Goal: Information Seeking & Learning: Learn about a topic

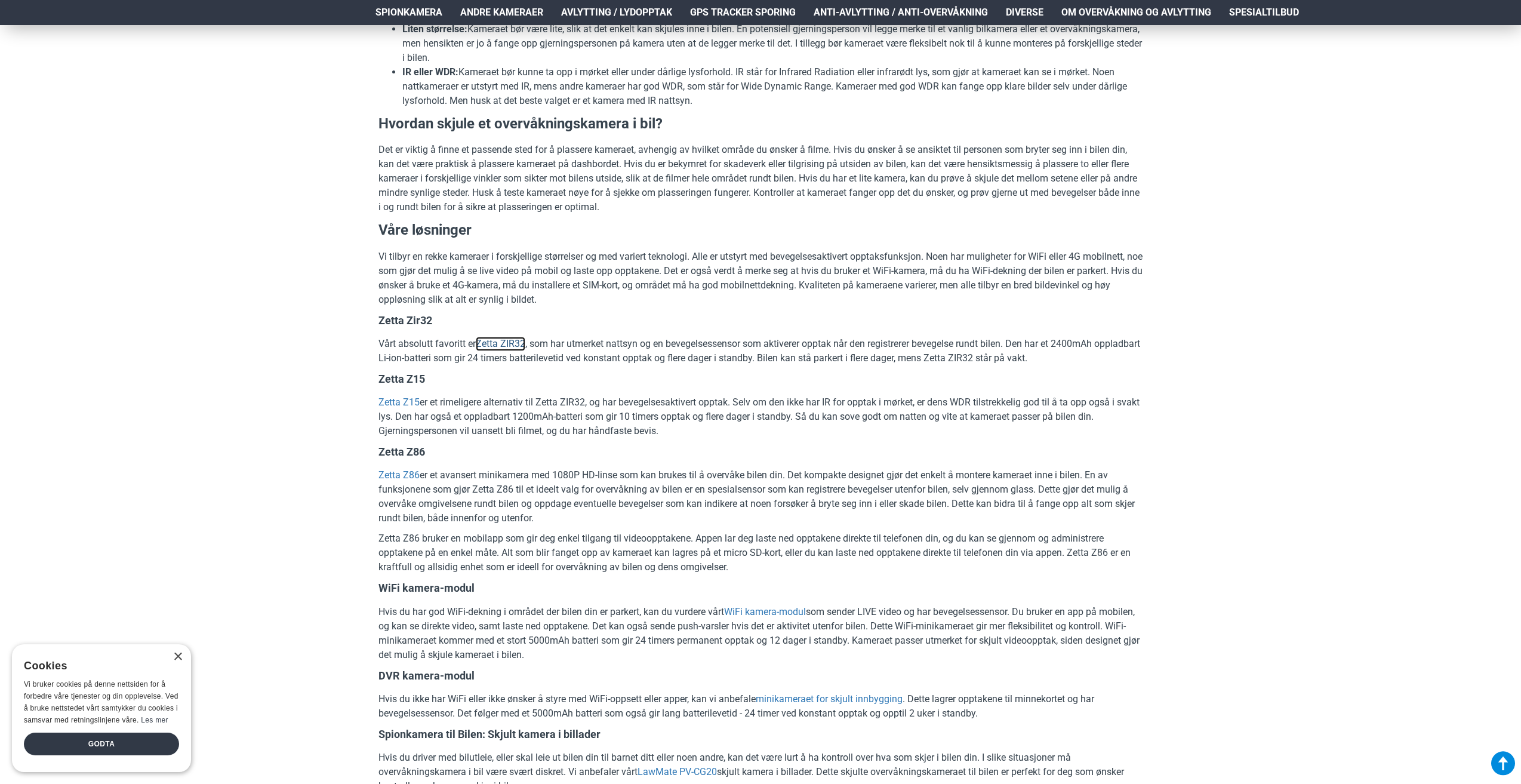
scroll to position [1134, 0]
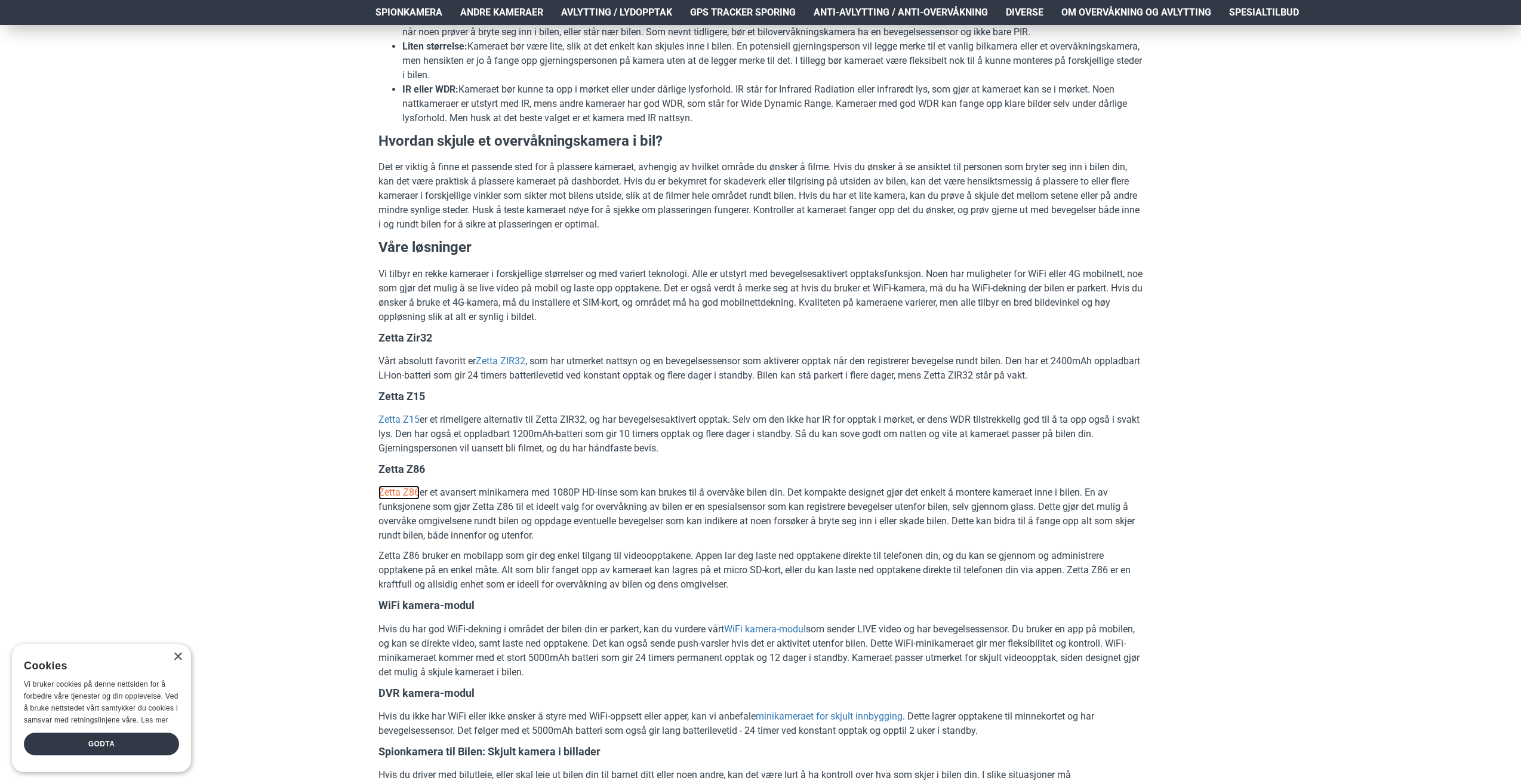
click at [407, 488] on link "Zetta Z86" at bounding box center [399, 492] width 41 height 14
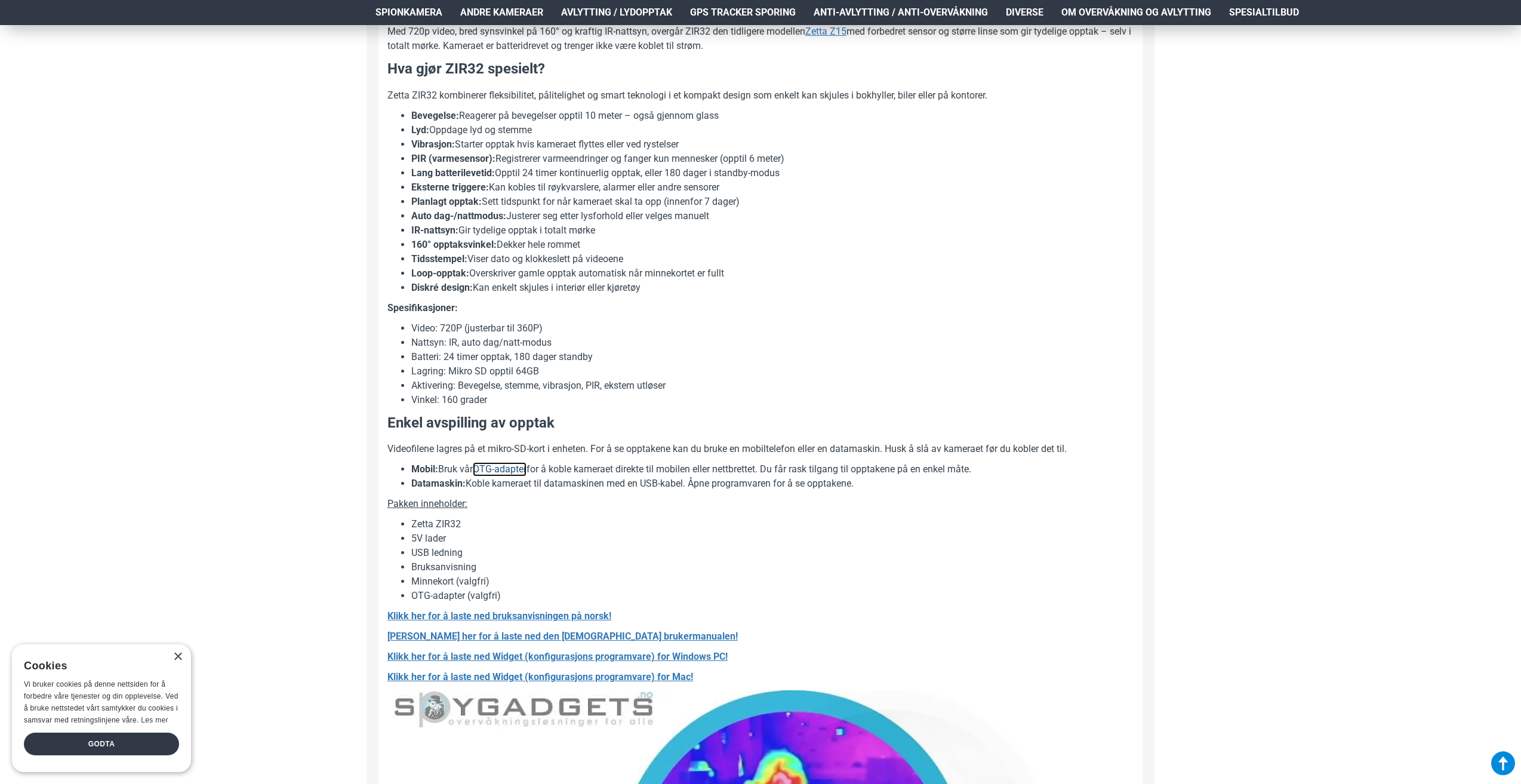
scroll to position [836, 0]
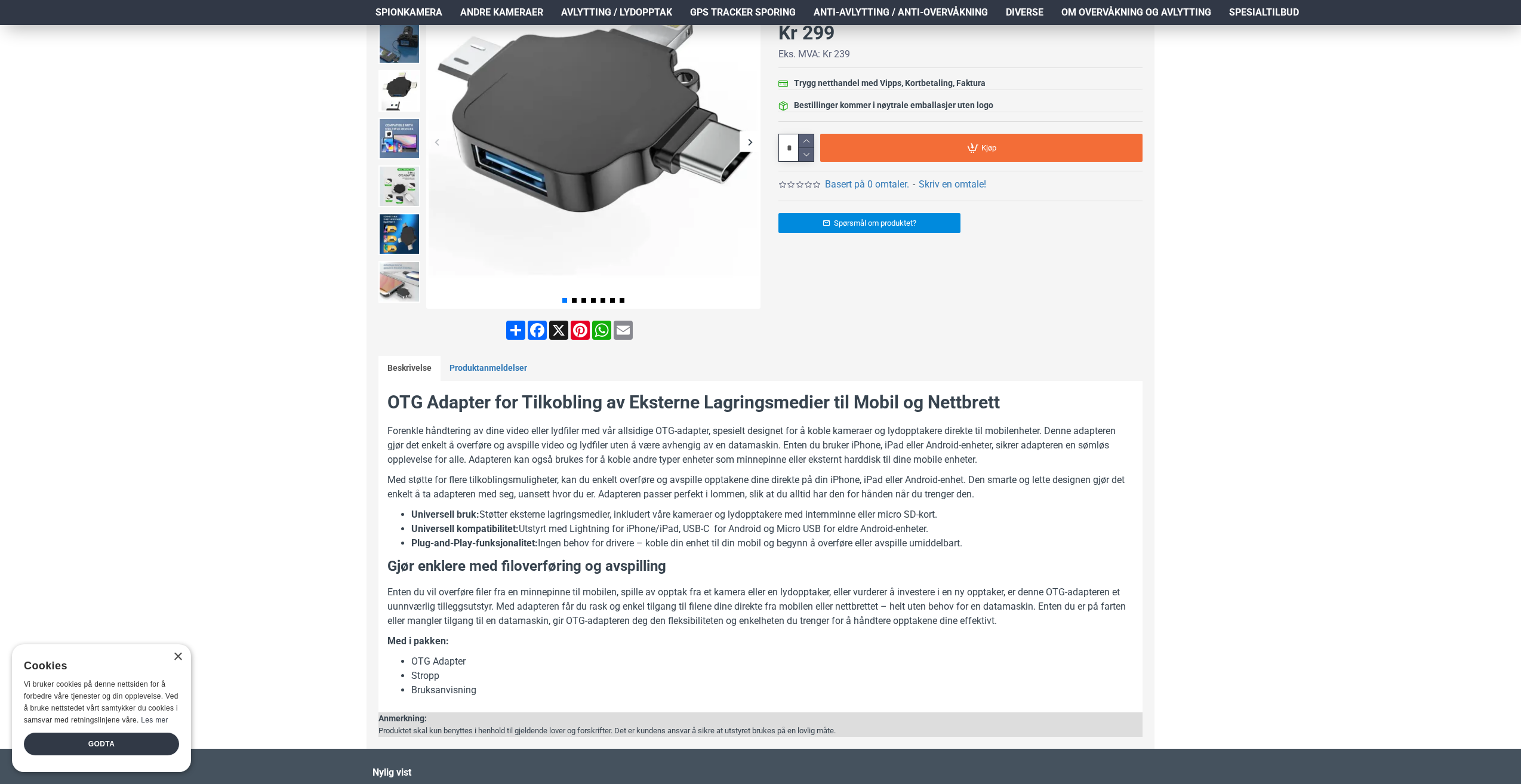
scroll to position [239, 0]
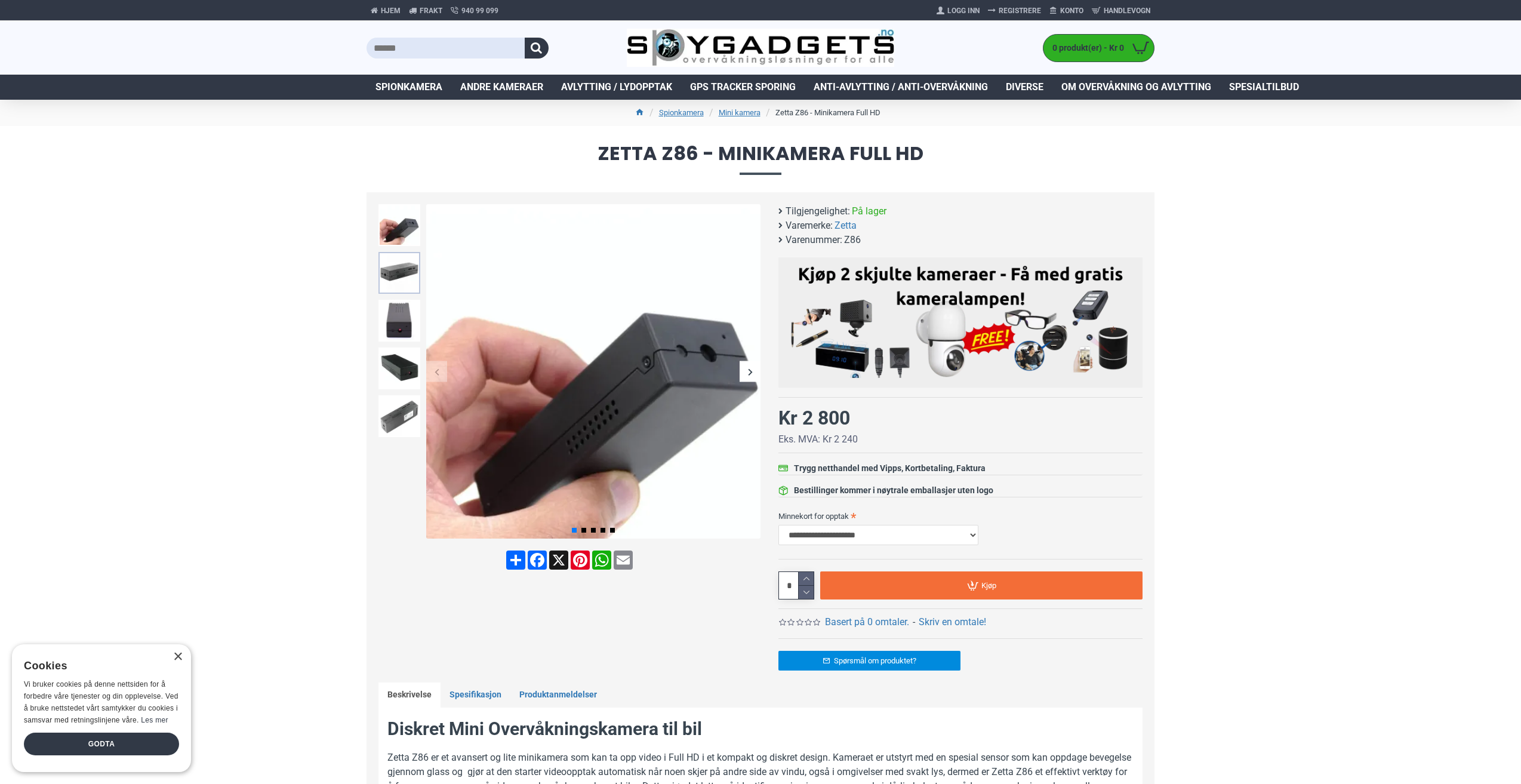
click at [406, 272] on img at bounding box center [399, 272] width 42 height 42
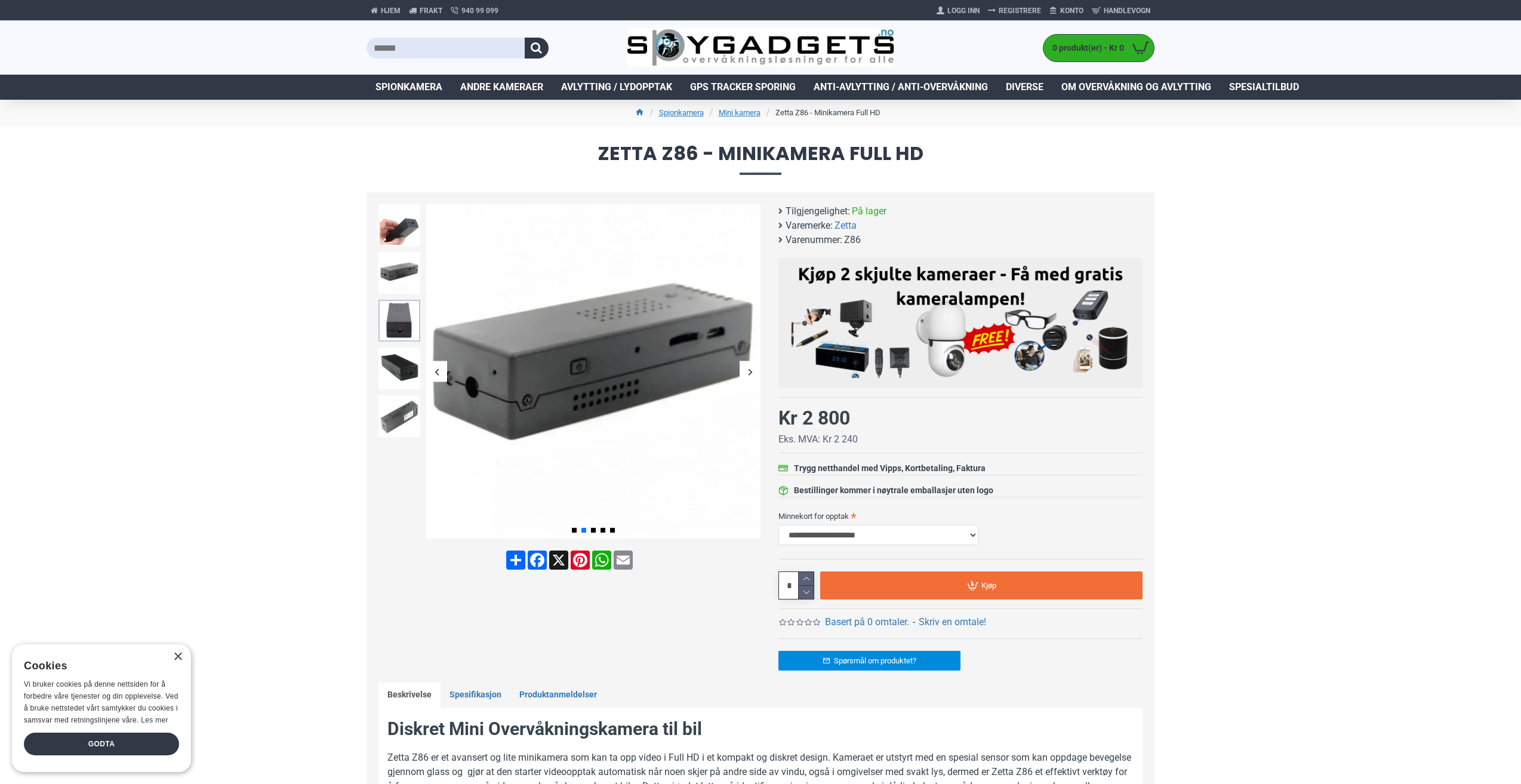
click at [396, 309] on img at bounding box center [399, 320] width 42 height 42
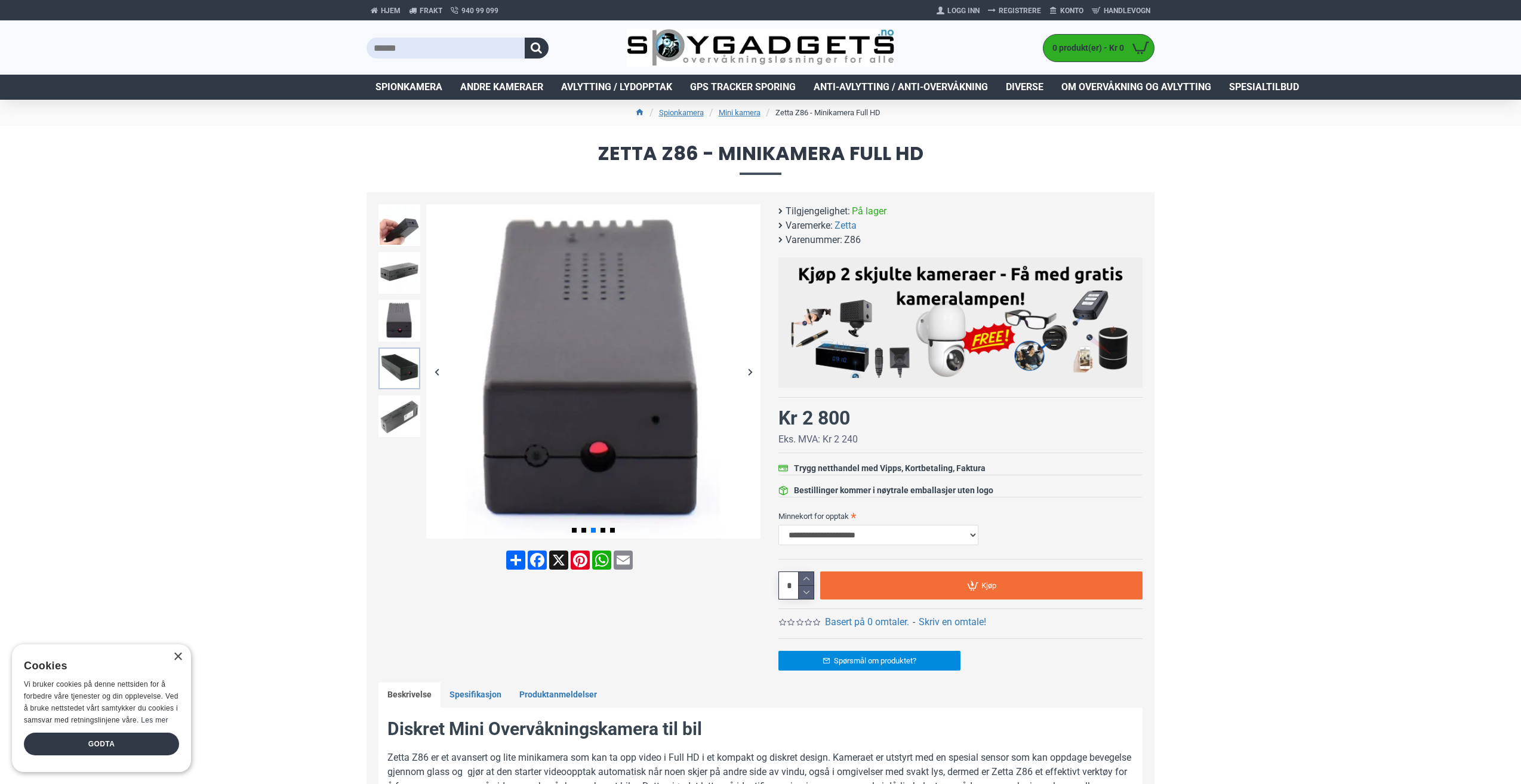
click at [388, 360] on img at bounding box center [399, 368] width 42 height 42
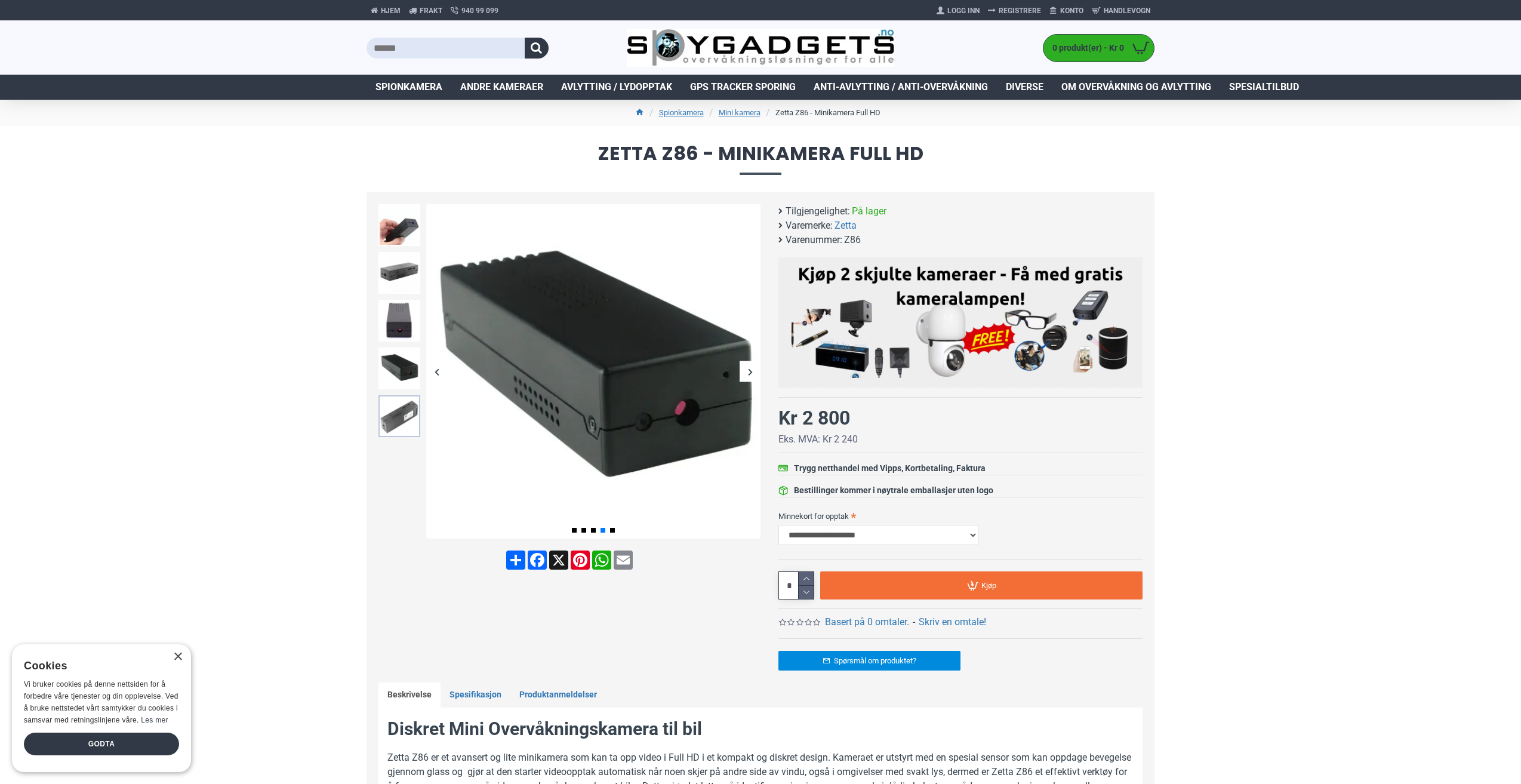
click at [389, 410] on img at bounding box center [399, 416] width 42 height 42
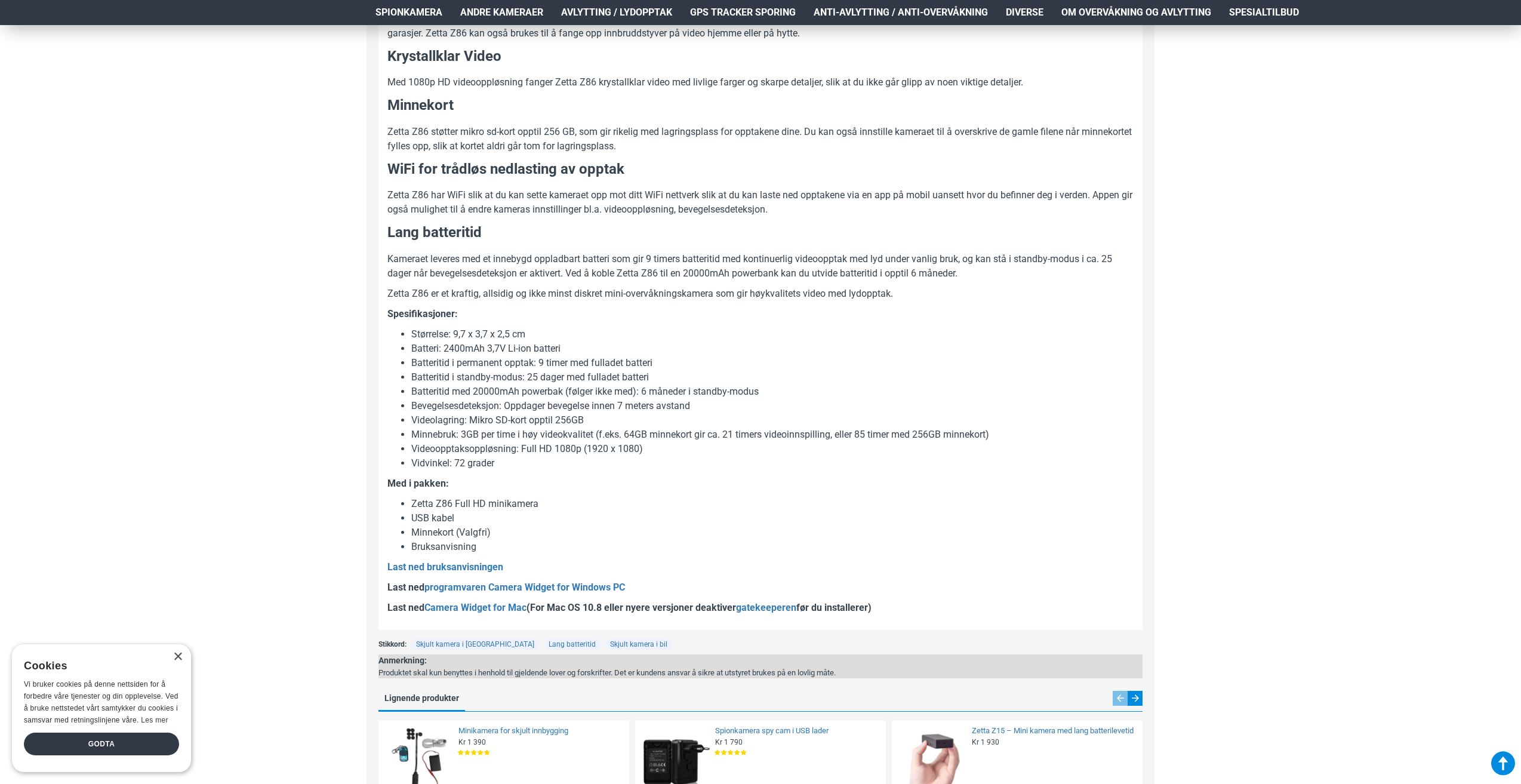
scroll to position [776, 0]
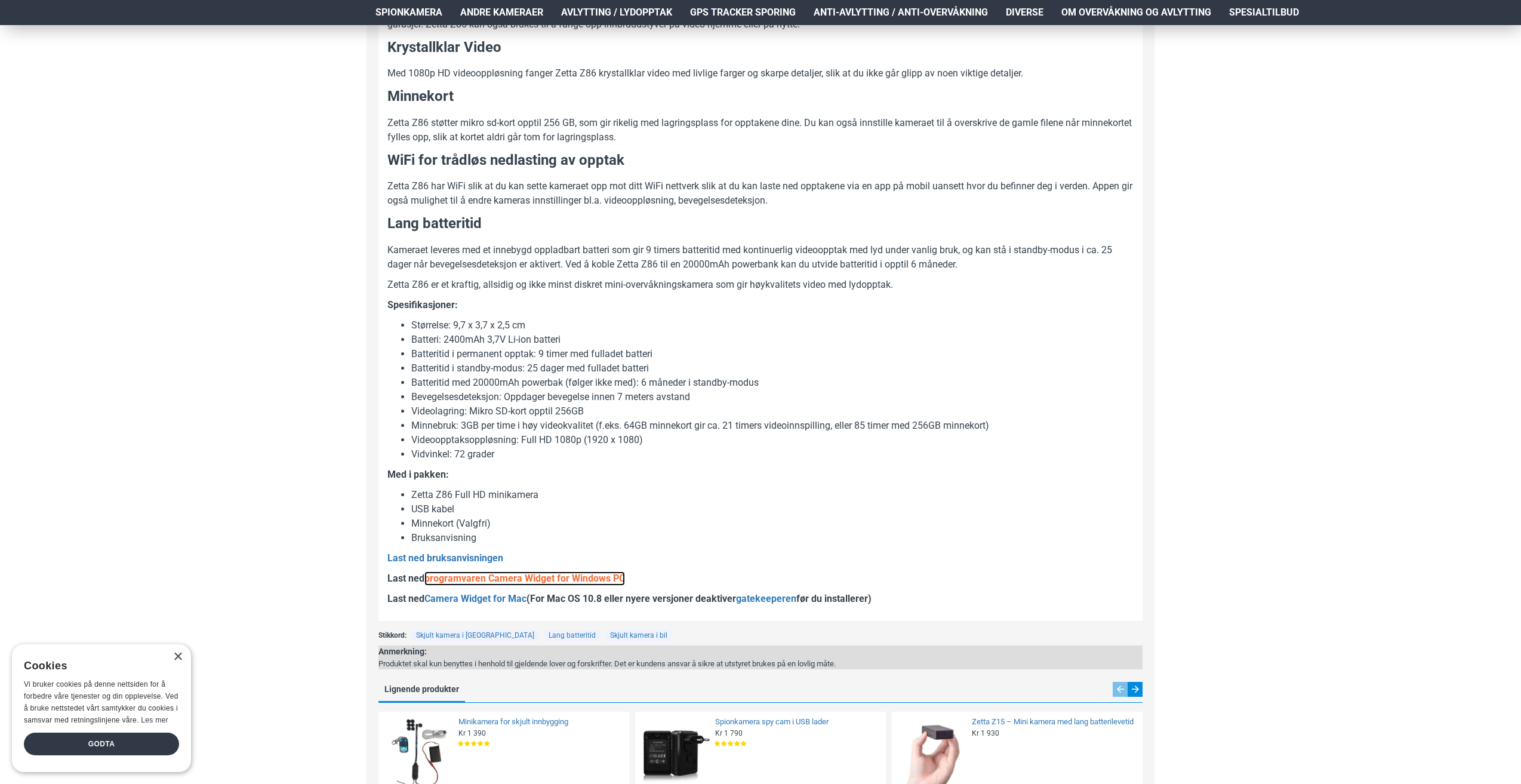
click at [547, 579] on link "programvaren Camera Widget for Windows PC" at bounding box center [525, 578] width 201 height 14
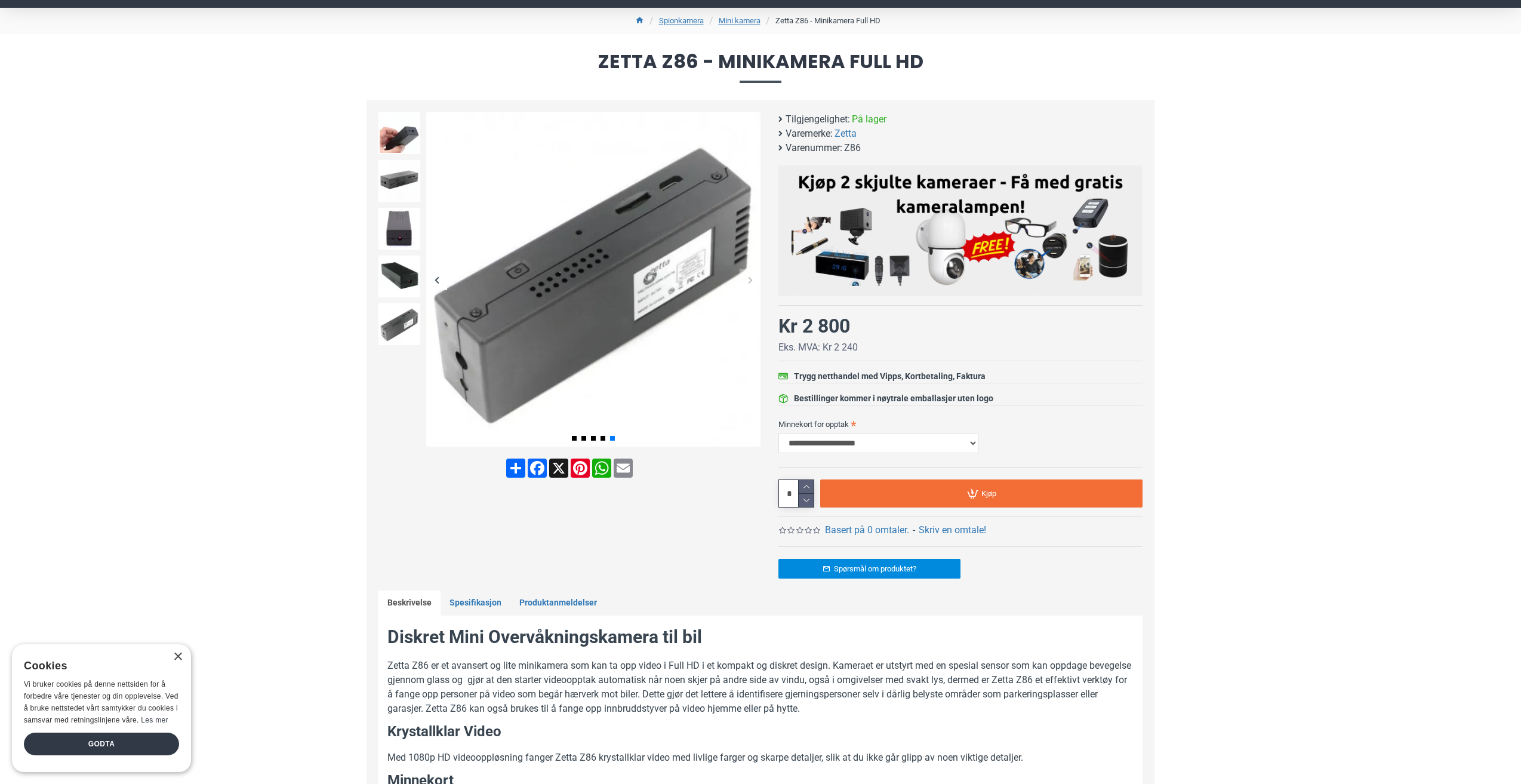
scroll to position [0, 0]
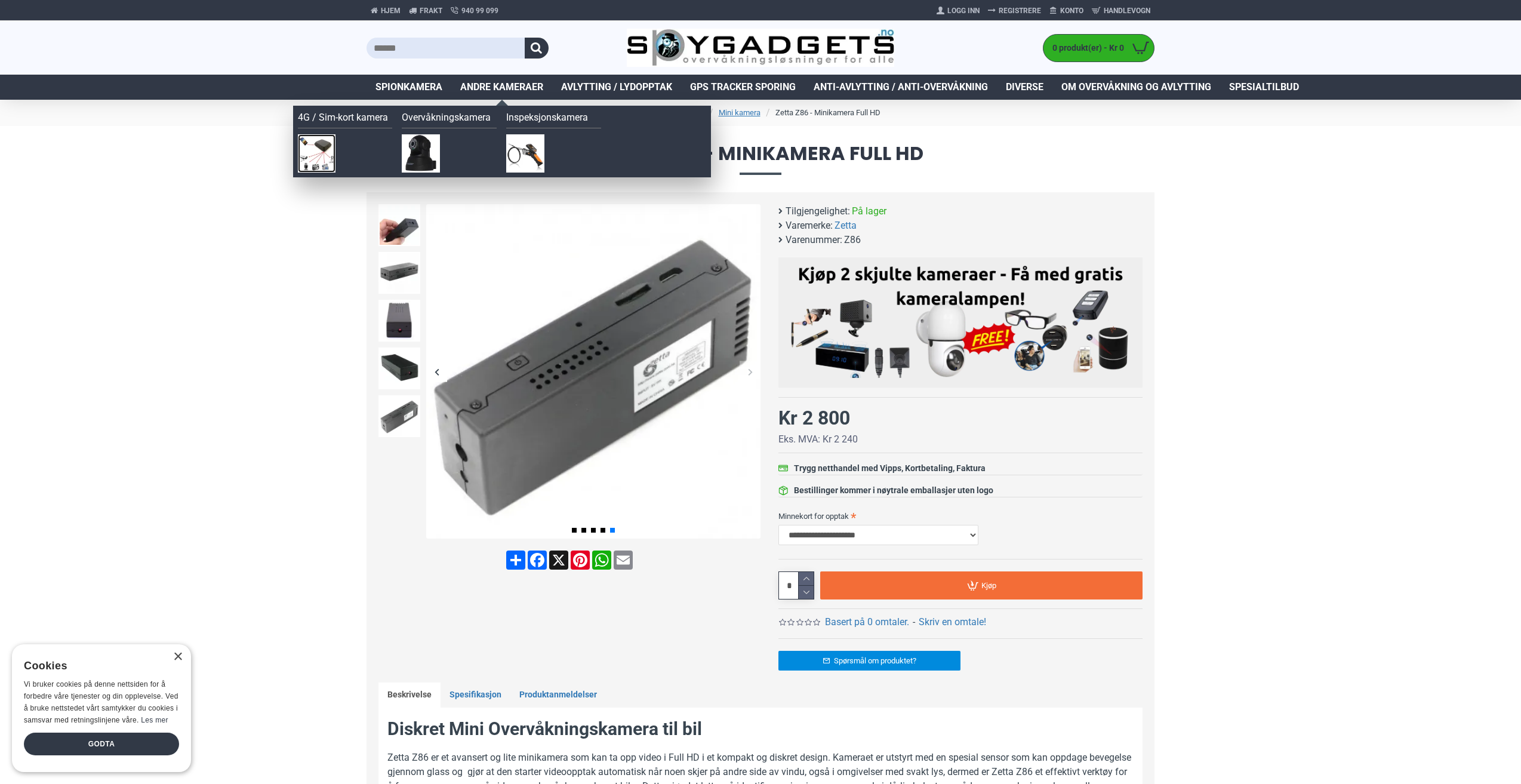
click at [318, 149] on img at bounding box center [317, 153] width 38 height 38
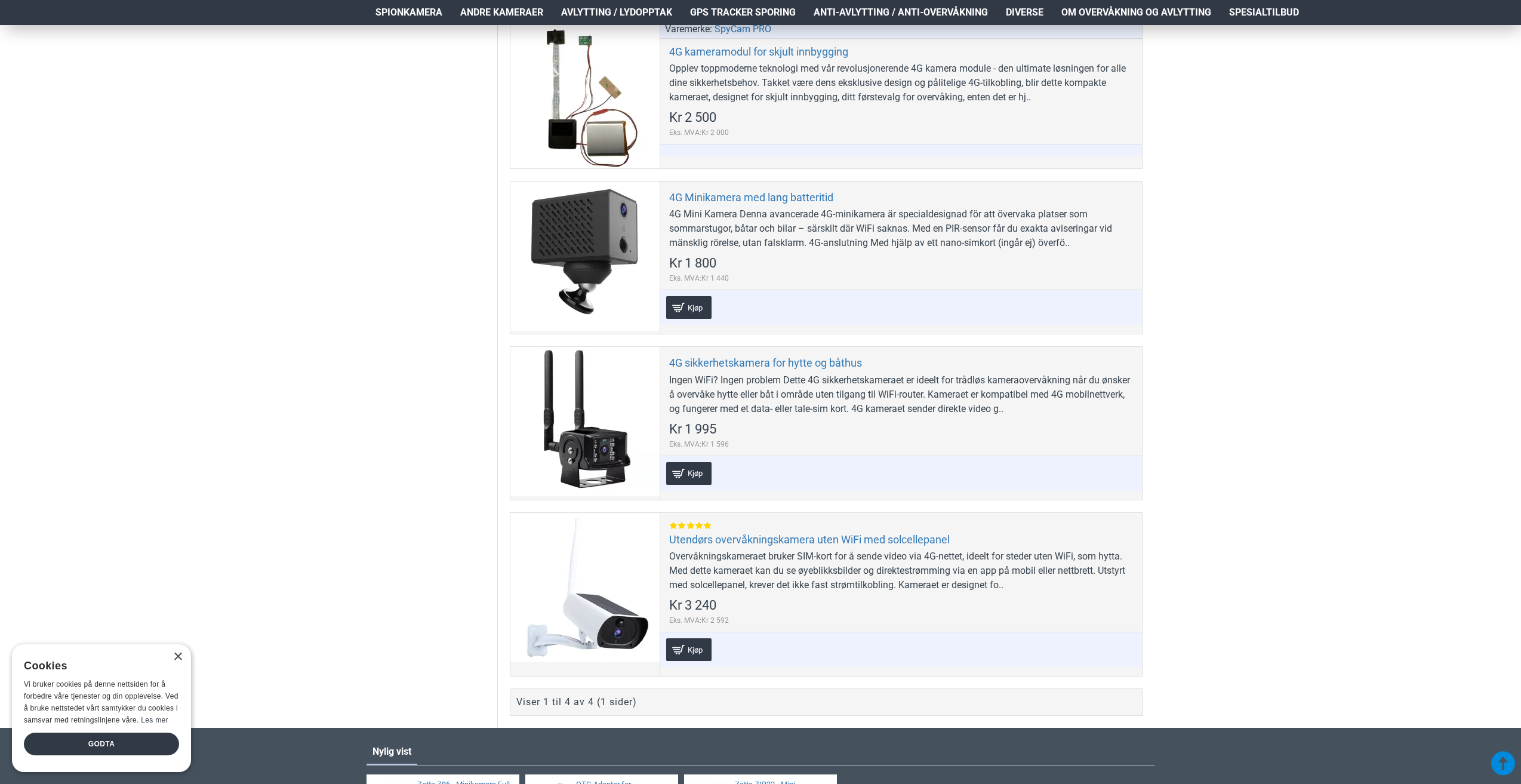
scroll to position [358, 0]
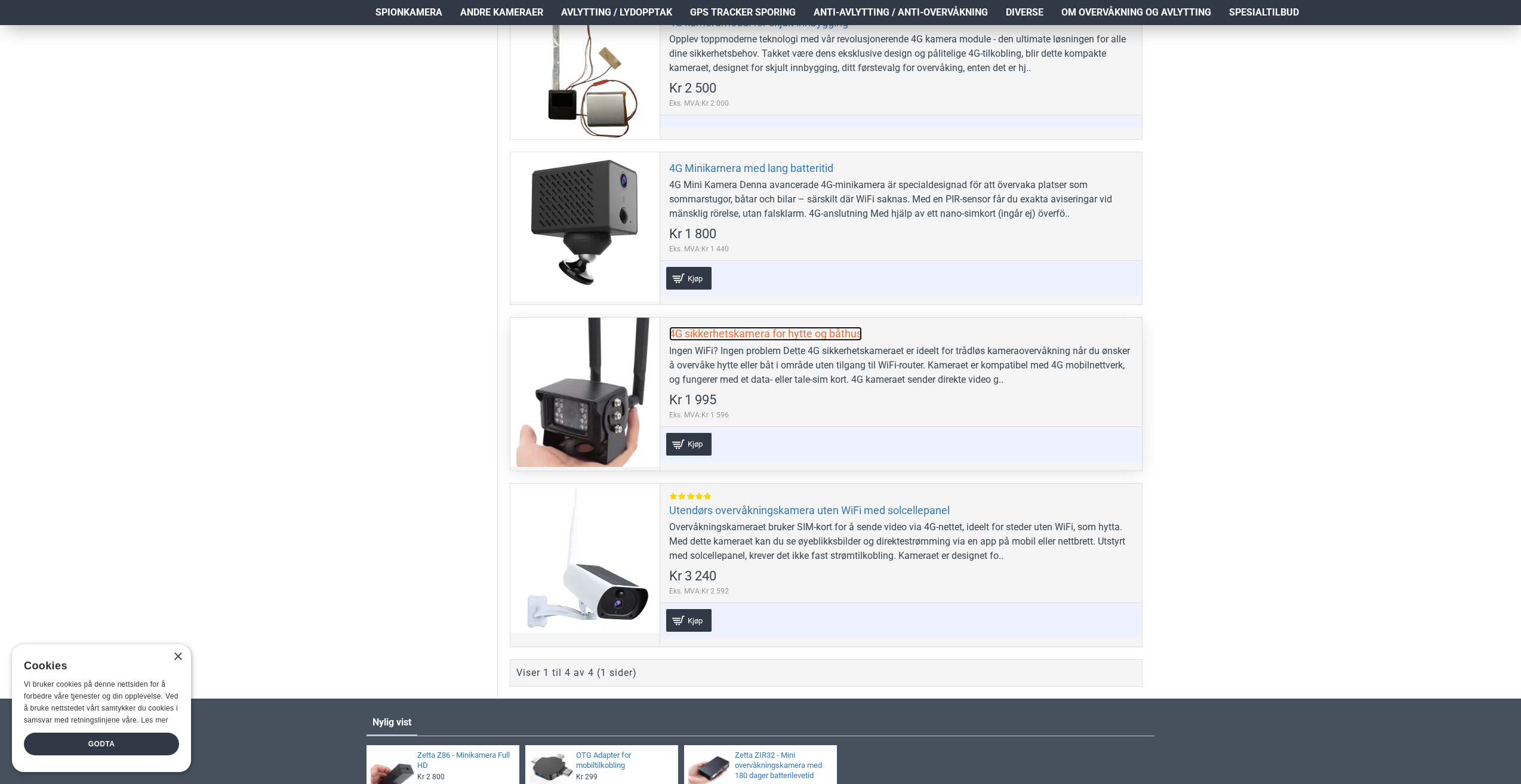
click at [755, 330] on link "4G sikkerhetskamera for hytte og båthus" at bounding box center [765, 333] width 193 height 14
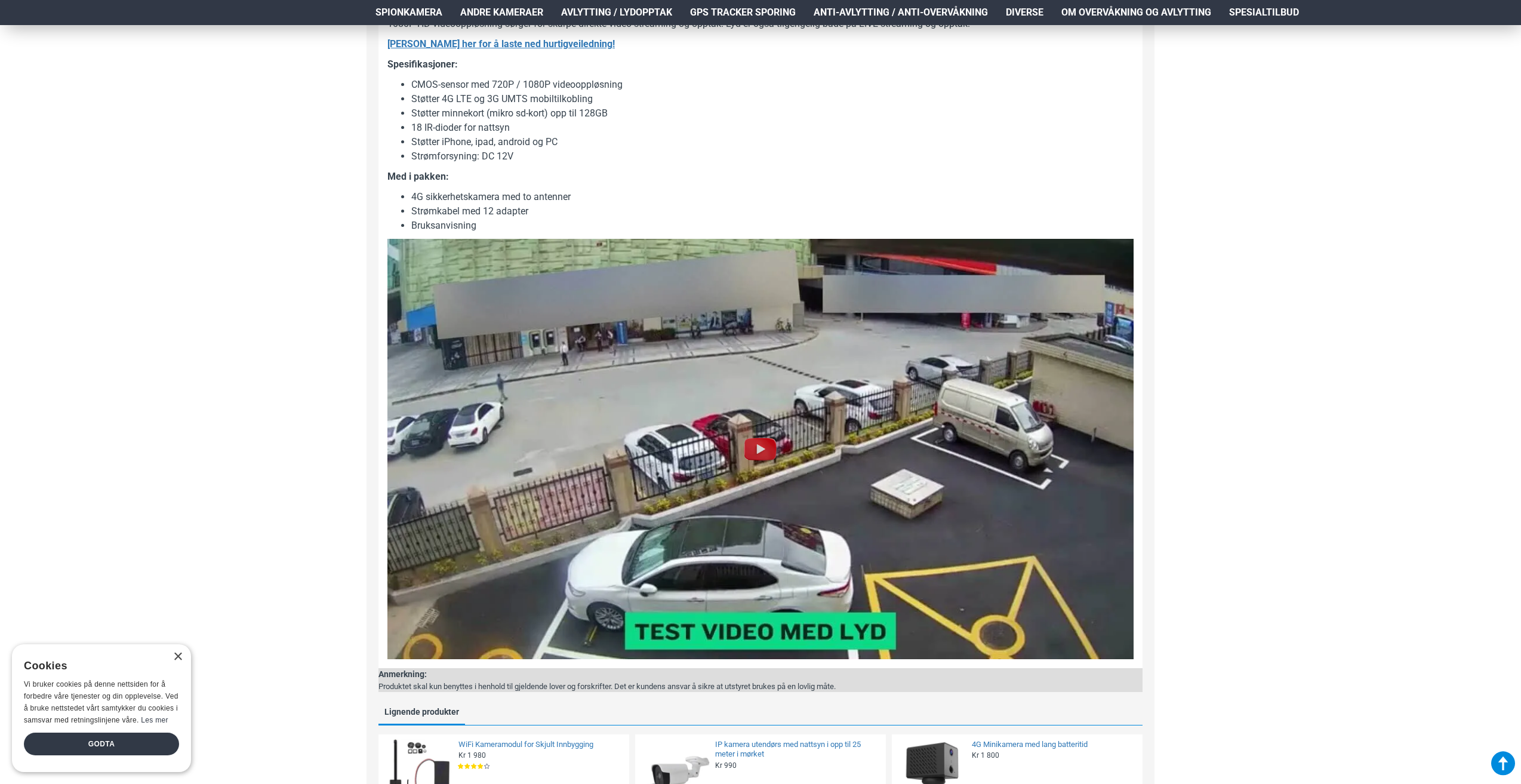
scroll to position [896, 0]
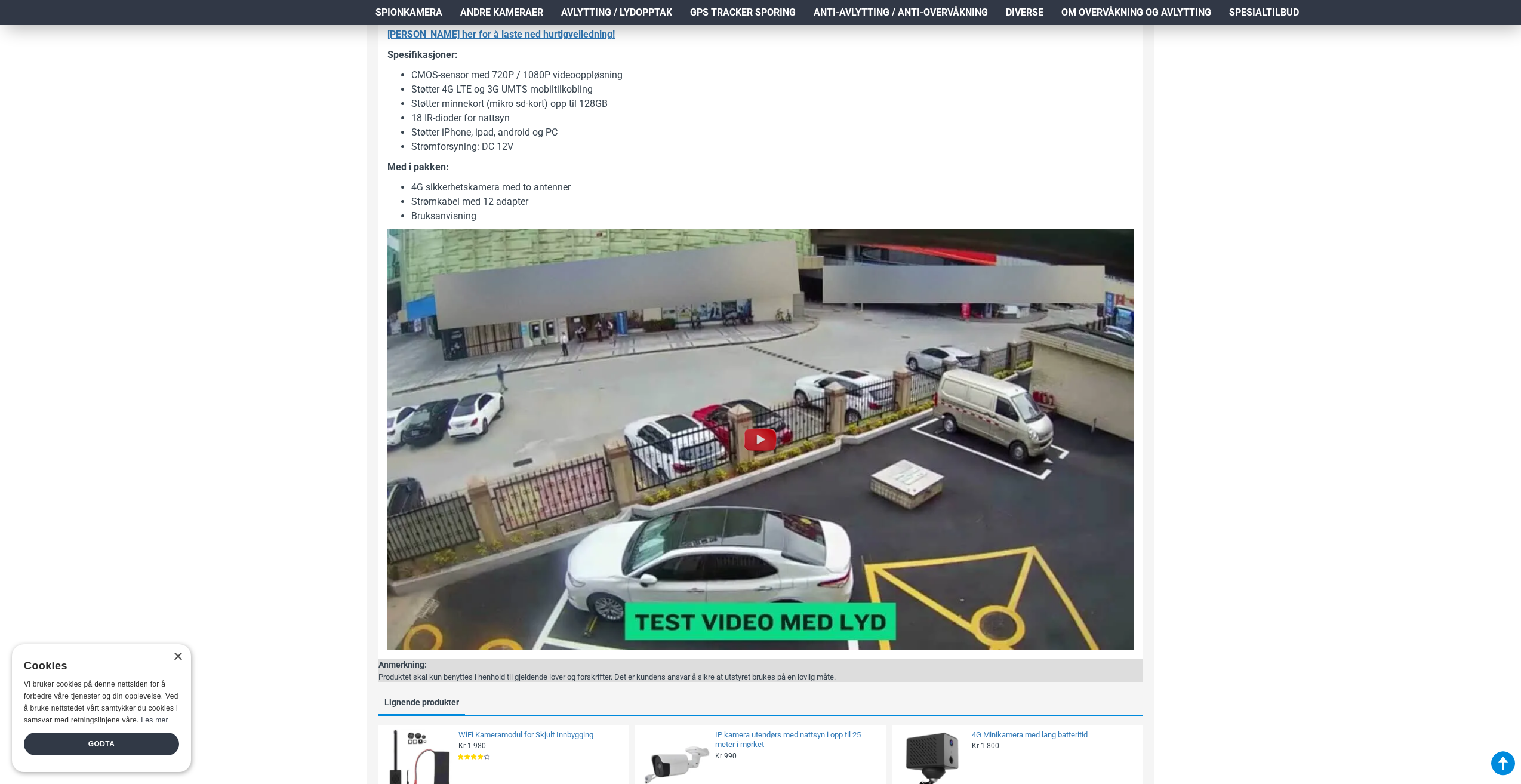
click at [762, 437] on img at bounding box center [760, 439] width 38 height 38
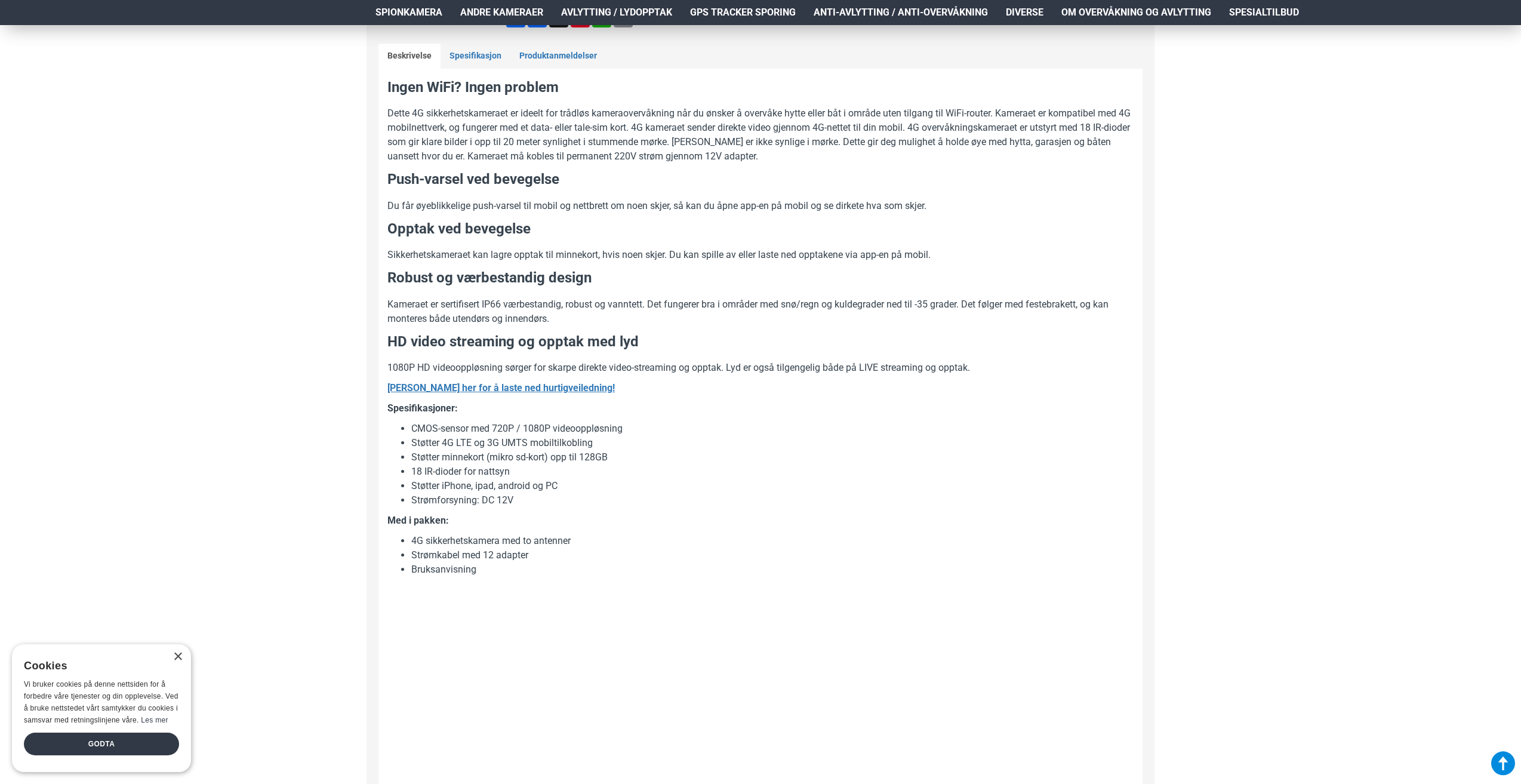
scroll to position [538, 0]
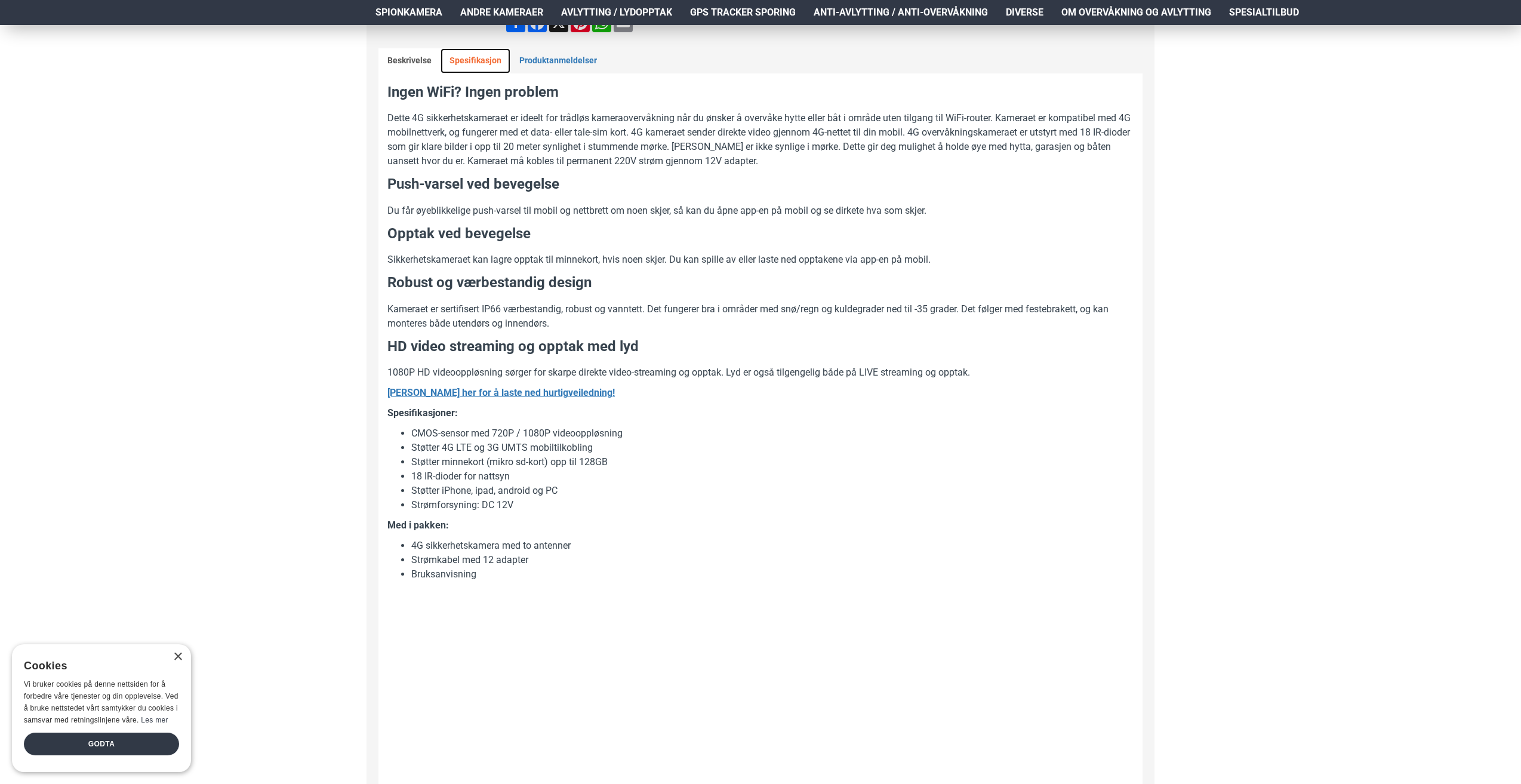
click at [481, 63] on link "Spesifikasjon" at bounding box center [476, 61] width 70 height 25
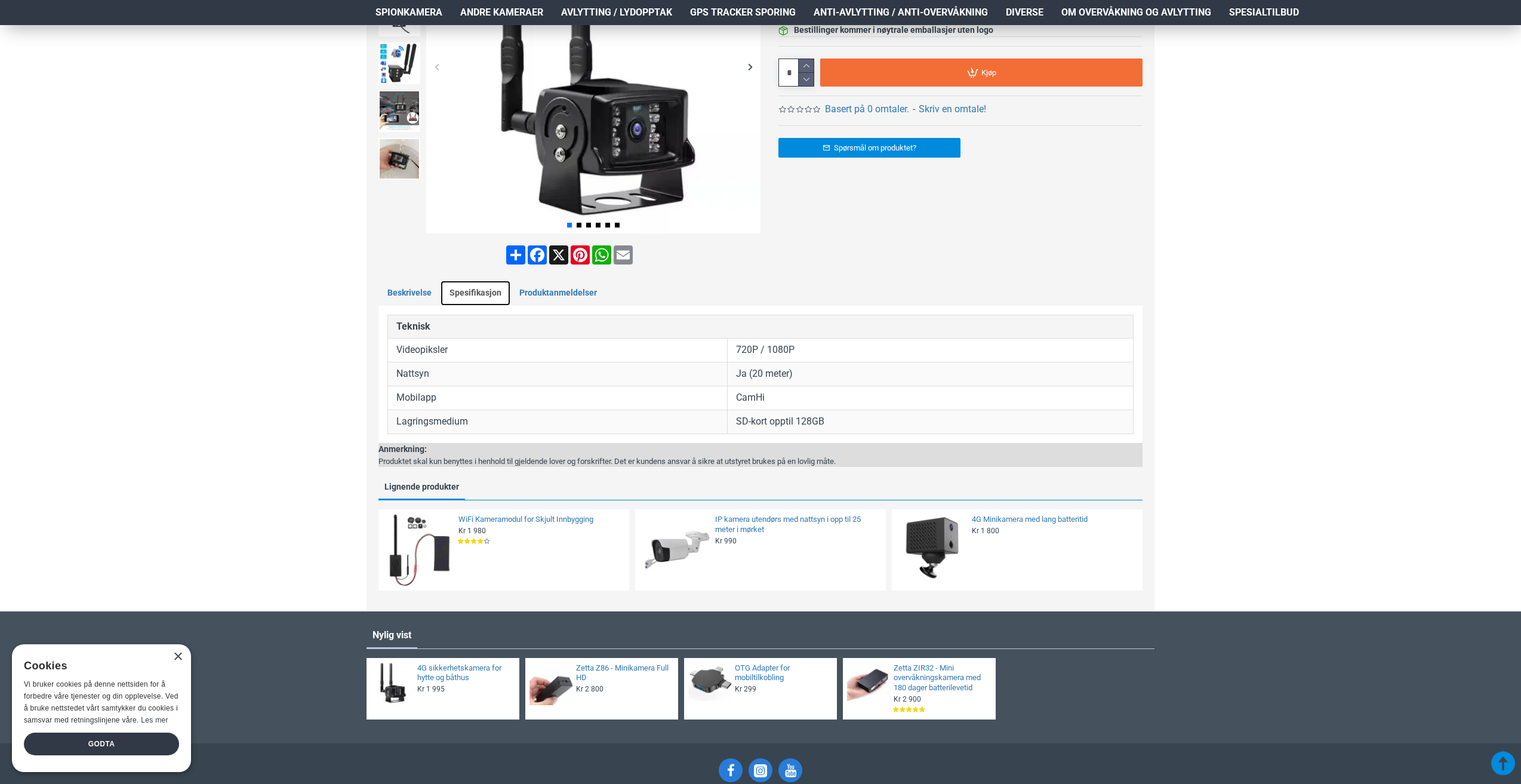
scroll to position [299, 0]
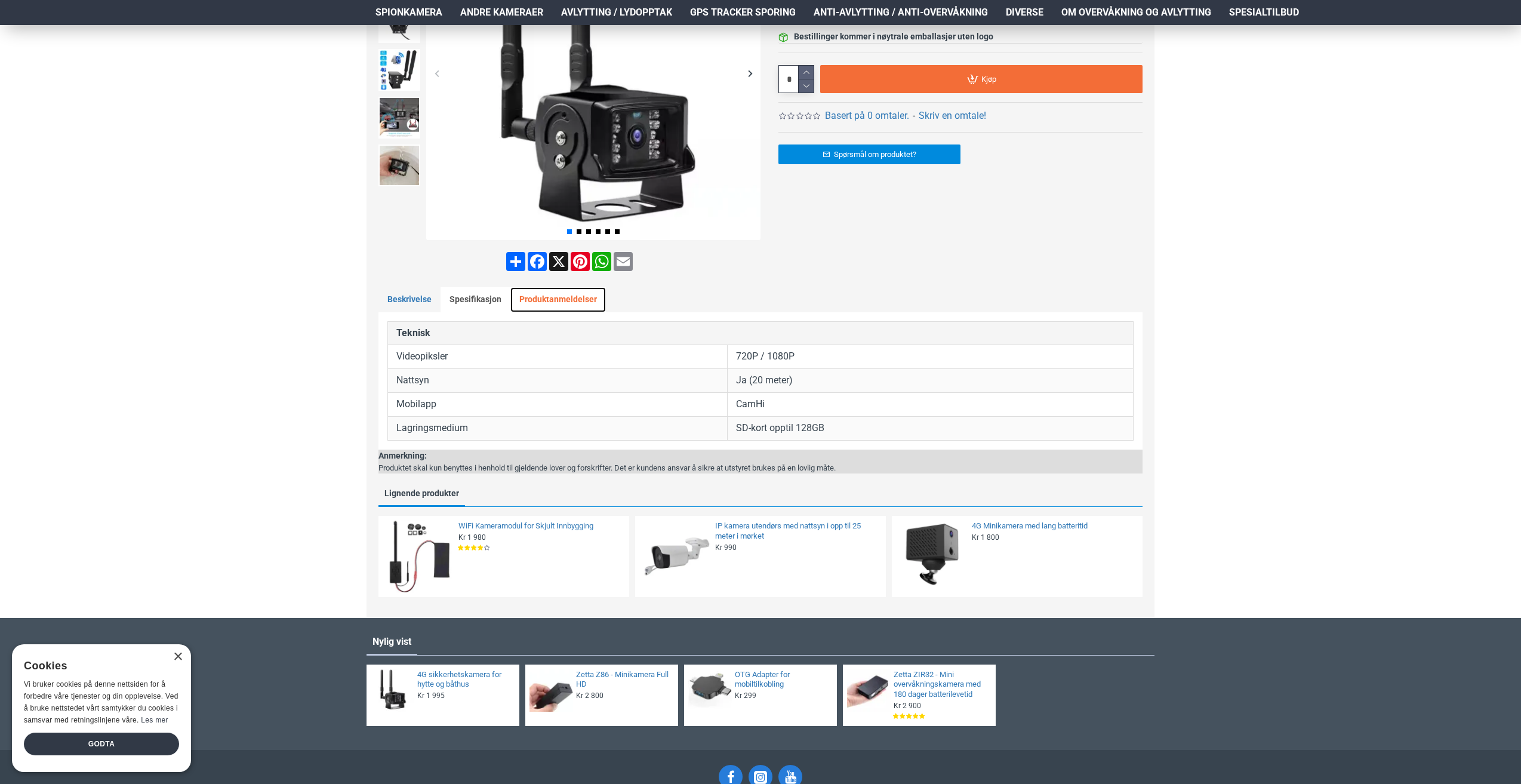
click at [553, 296] on link "Produktanmeldelser" at bounding box center [558, 299] width 96 height 25
